Goal: Information Seeking & Learning: Understand process/instructions

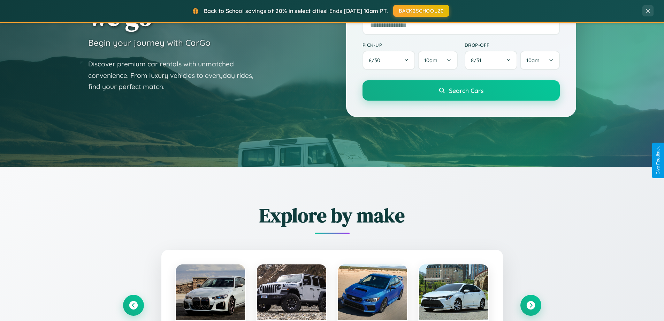
scroll to position [301, 0]
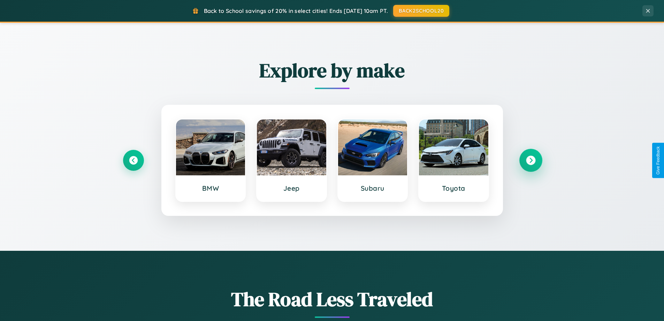
click at [531, 160] on icon at bounding box center [530, 160] width 9 height 9
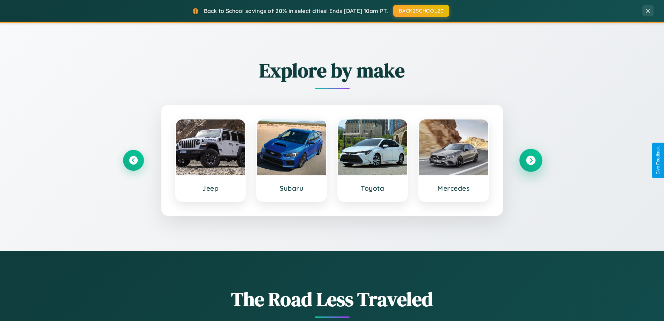
click at [531, 160] on icon at bounding box center [530, 160] width 9 height 9
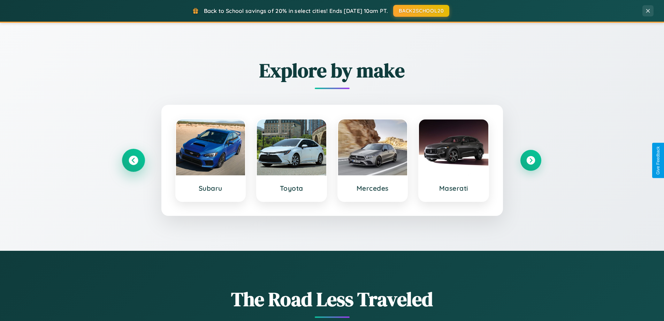
click at [133, 160] on icon at bounding box center [133, 160] width 9 height 9
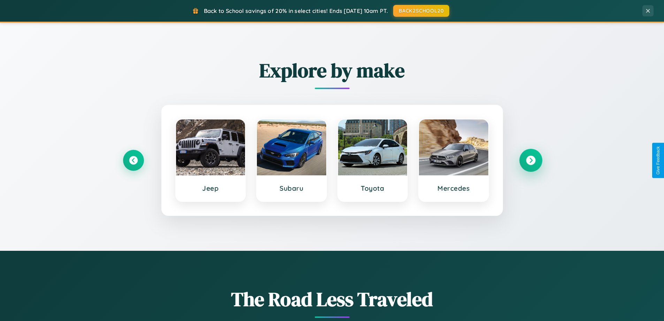
click at [531, 160] on icon at bounding box center [530, 160] width 9 height 9
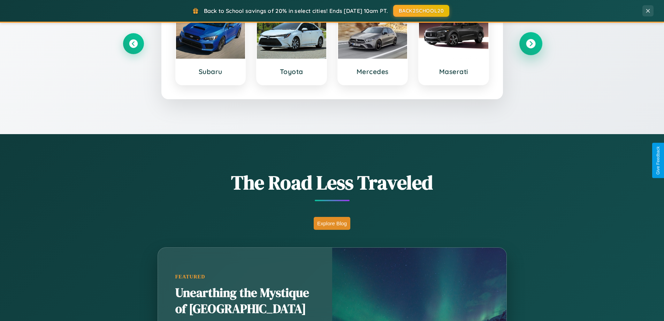
scroll to position [1121, 0]
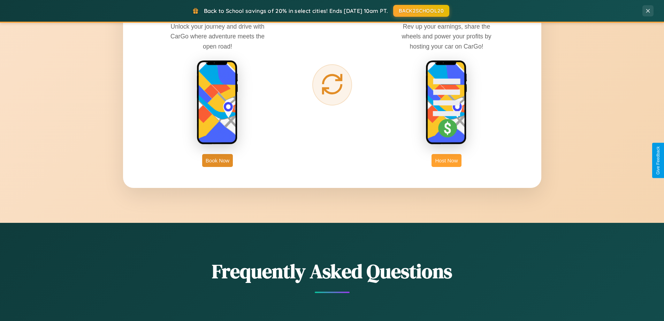
click at [447, 160] on button "Host Now" at bounding box center [447, 160] width 30 height 13
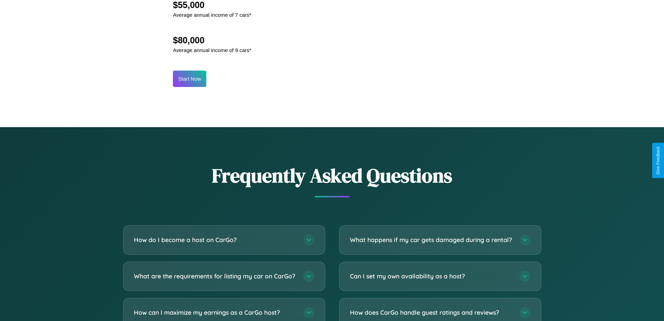
scroll to position [943, 0]
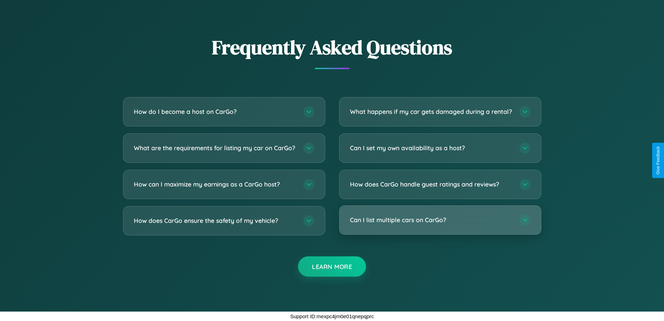
click at [440, 220] on h3 "Can I list multiple cars on CarGo?" at bounding box center [431, 219] width 163 height 9
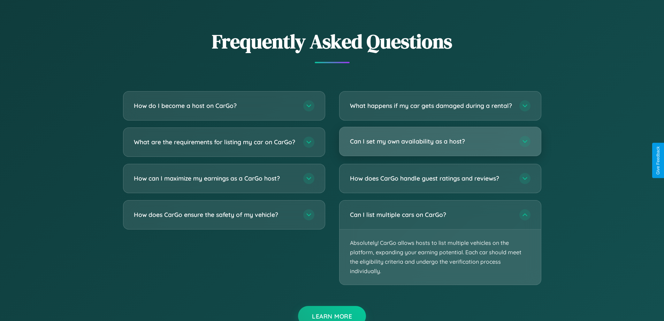
click at [440, 145] on h3 "Can I set my own availability as a host?" at bounding box center [431, 141] width 163 height 9
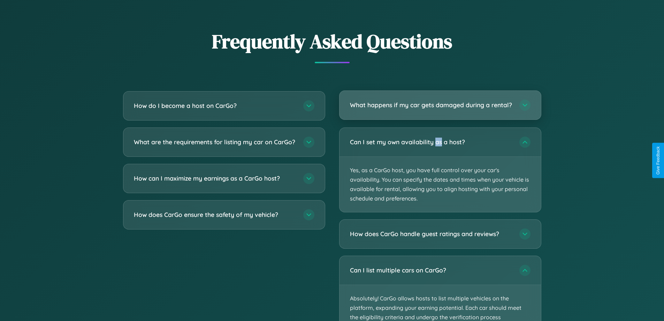
click at [440, 108] on h3 "What happens if my car gets damaged during a rental?" at bounding box center [431, 104] width 163 height 9
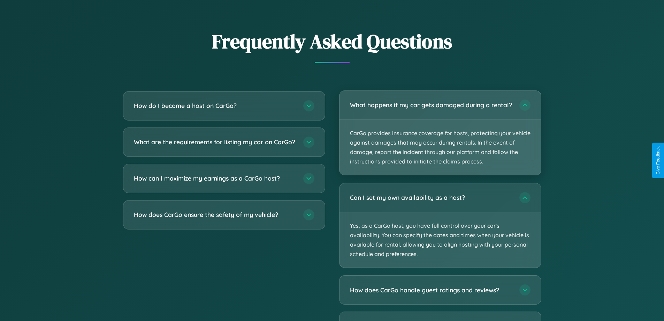
click at [440, 136] on p "CarGo provides insurance coverage for hosts, protecting your vehicle against da…" at bounding box center [441, 147] width 202 height 55
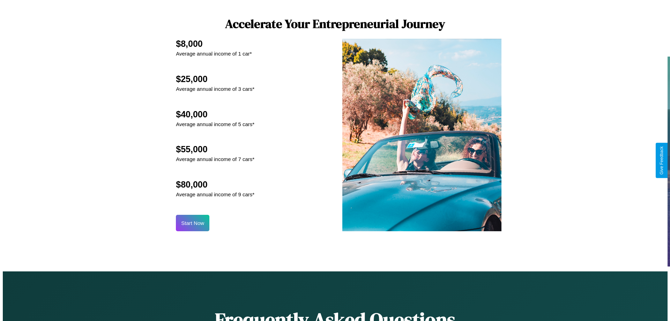
scroll to position [727, 0]
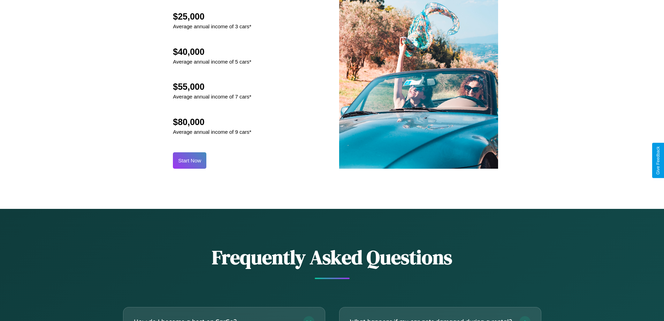
click at [190, 160] on button "Start Now" at bounding box center [189, 160] width 33 height 16
